Goal: Task Accomplishment & Management: Manage account settings

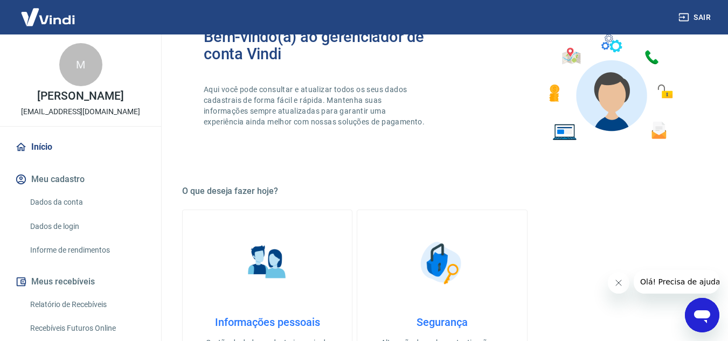
scroll to position [108, 0]
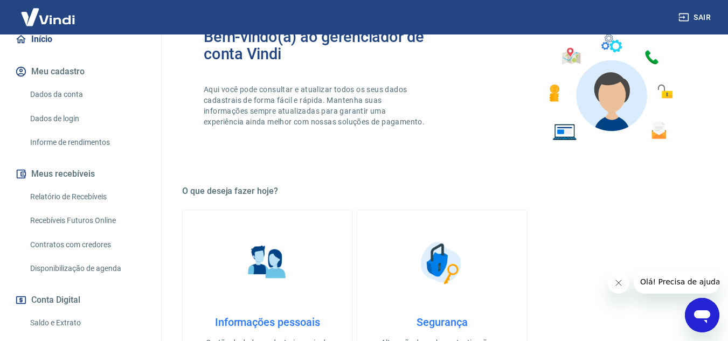
click at [99, 208] on link "Relatório de Recebíveis" at bounding box center [87, 197] width 122 height 22
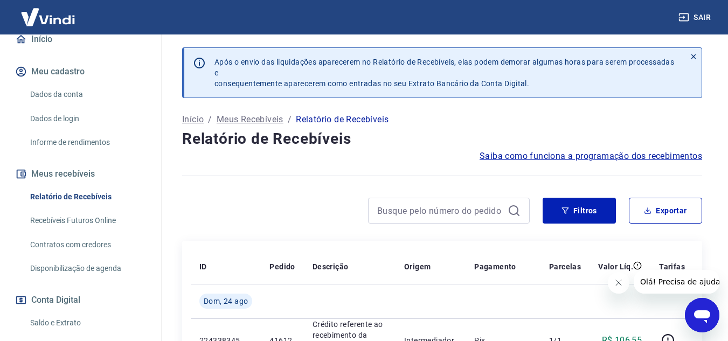
scroll to position [216, 0]
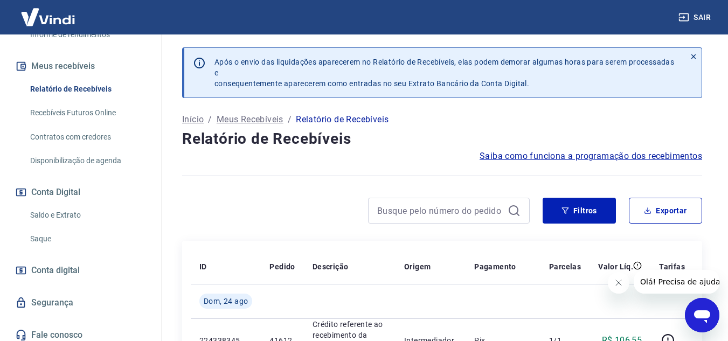
click at [74, 226] on link "Saldo e Extrato" at bounding box center [87, 215] width 122 height 22
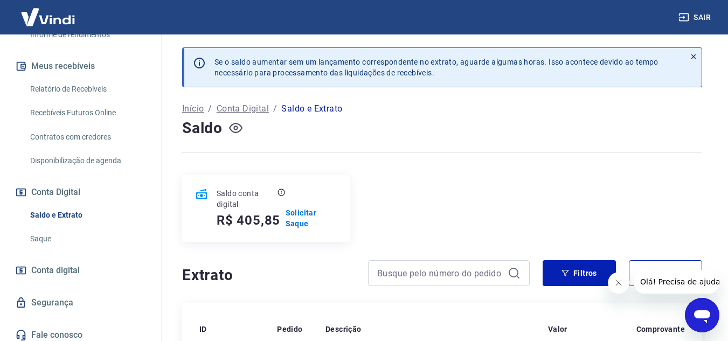
click at [239, 128] on icon "button" at bounding box center [235, 127] width 13 height 13
click at [239, 128] on icon "button" at bounding box center [235, 128] width 13 height 10
click at [295, 213] on p "Solicitar Saque" at bounding box center [311, 219] width 51 height 22
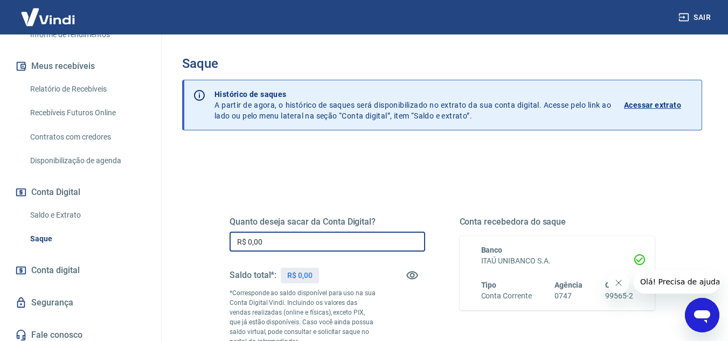
click at [286, 247] on input "R$ 0,00" at bounding box center [328, 242] width 196 height 20
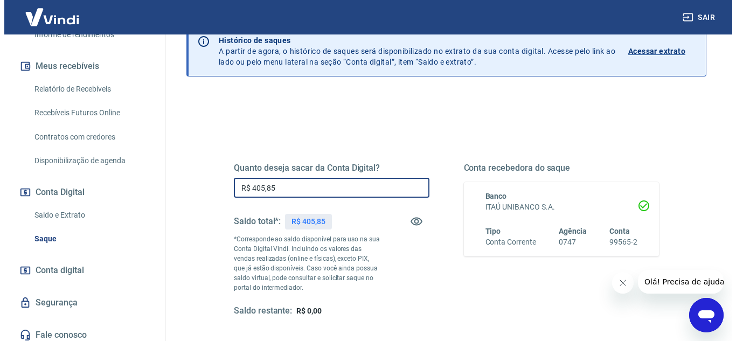
scroll to position [162, 0]
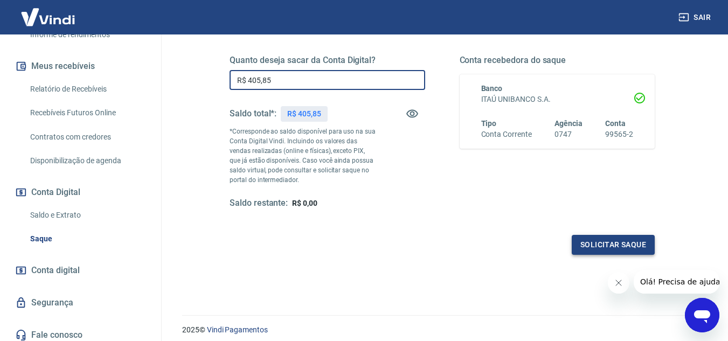
type input "R$ 405,85"
click at [618, 245] on button "Solicitar saque" at bounding box center [613, 245] width 83 height 20
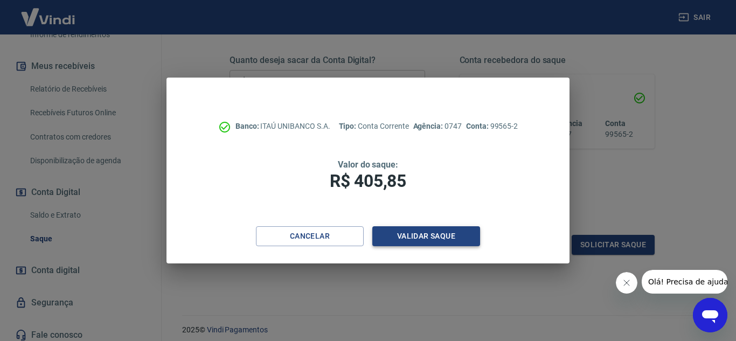
click at [397, 234] on button "Validar saque" at bounding box center [427, 236] width 108 height 20
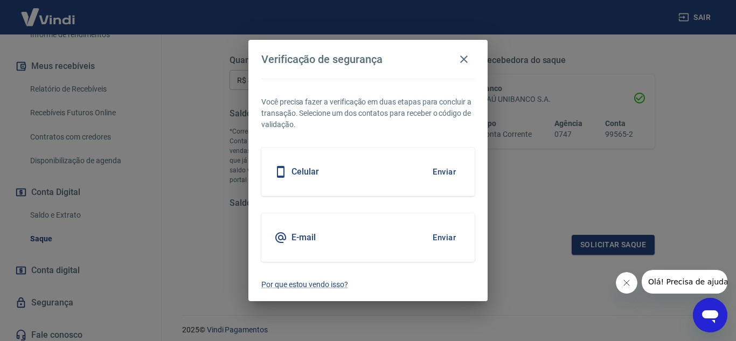
click at [383, 245] on div "E-mail Enviar" at bounding box center [368, 238] width 214 height 49
click at [442, 237] on button "Enviar" at bounding box center [444, 237] width 35 height 23
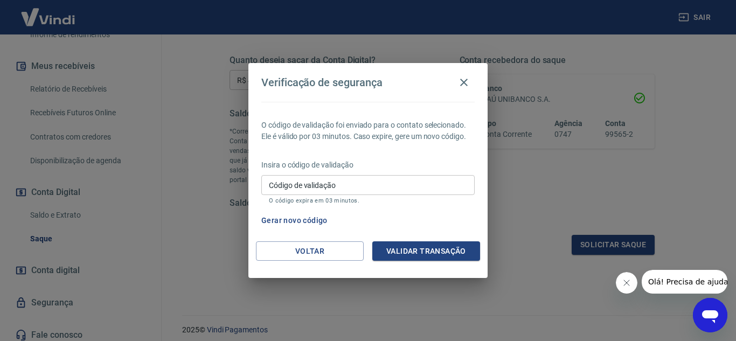
click at [322, 185] on input "Código de validação" at bounding box center [368, 185] width 214 height 20
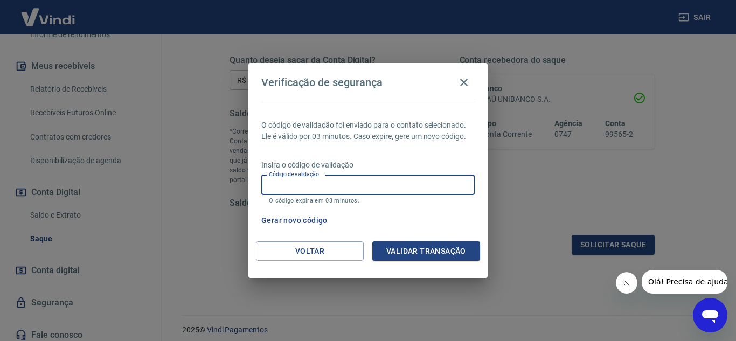
paste input "179440"
type input "179440"
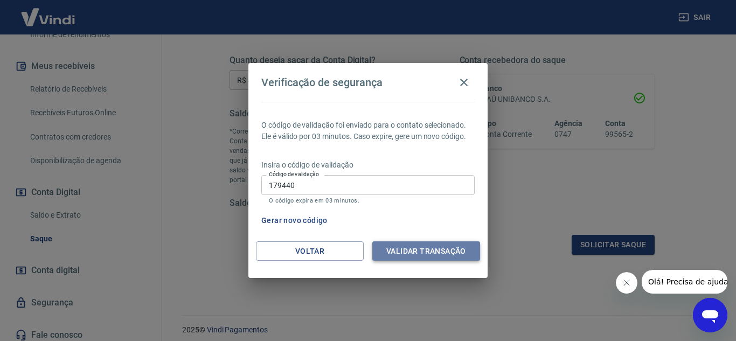
click at [417, 252] on button "Validar transação" at bounding box center [427, 252] width 108 height 20
